Goal: Information Seeking & Learning: Learn about a topic

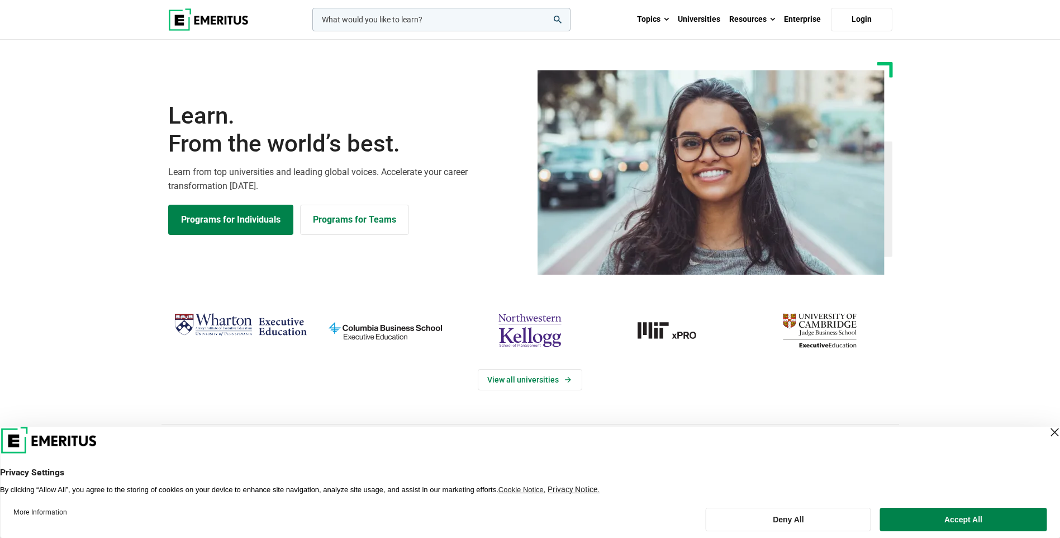
click at [440, 21] on input "woocommerce-product-search-field-0" at bounding box center [442, 19] width 258 height 23
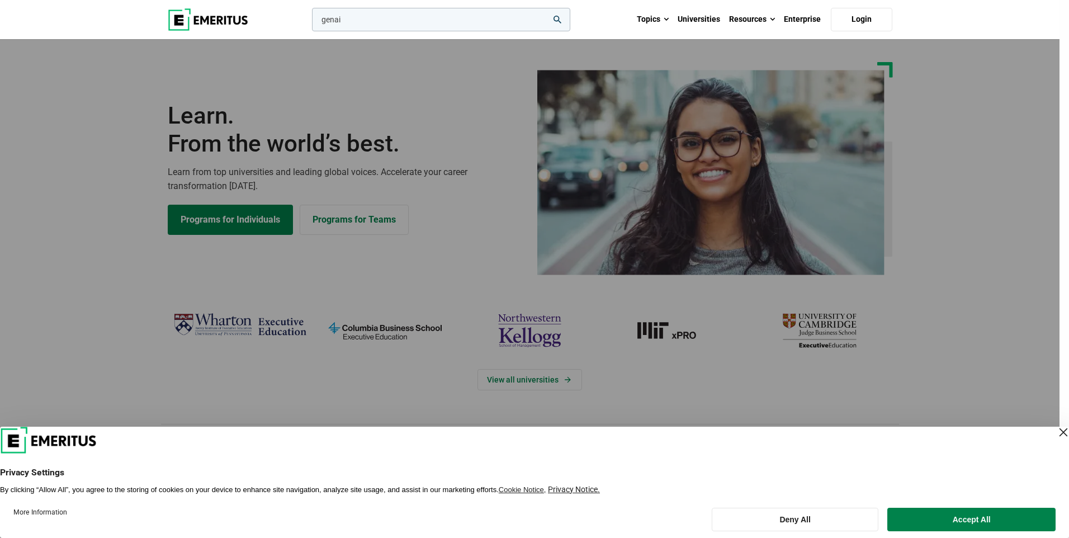
type input "genai"
click at [310, 22] on button "search" at bounding box center [310, 22] width 0 height 0
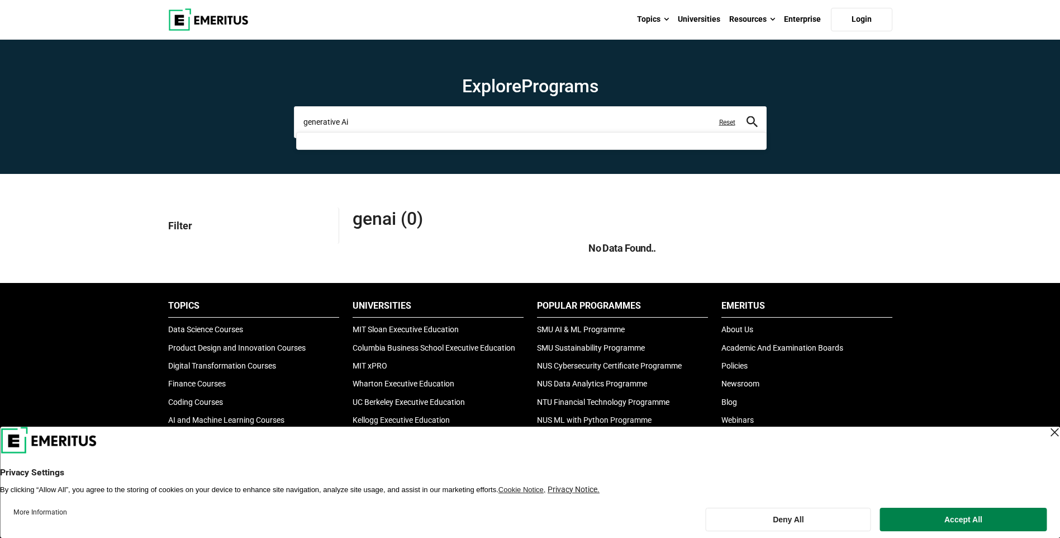
type input "generative Ai"
click at [747, 116] on button "search" at bounding box center [752, 122] width 11 height 13
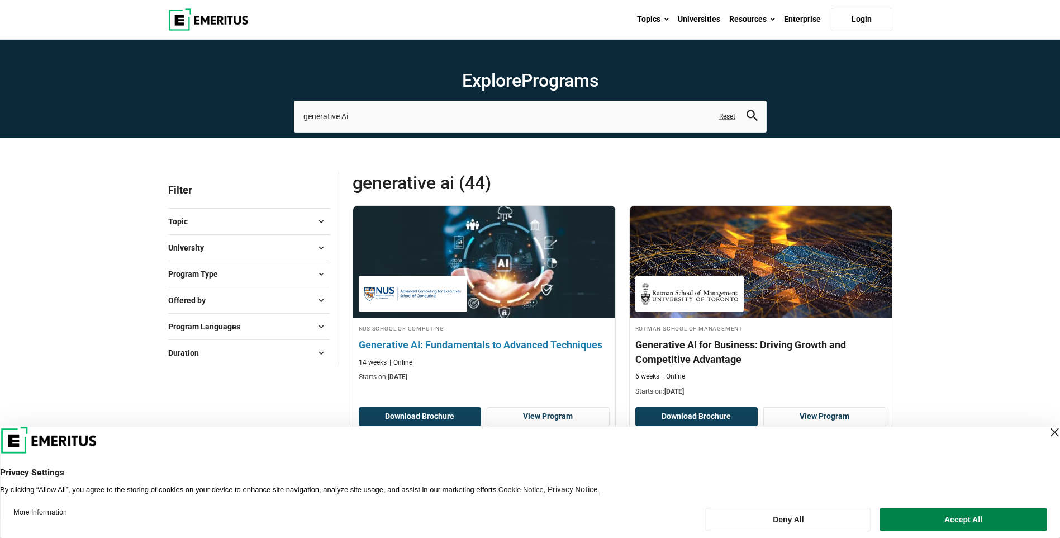
click at [549, 327] on h4 "NUS School of Computing" at bounding box center [484, 328] width 251 height 10
